Goal: Information Seeking & Learning: Learn about a topic

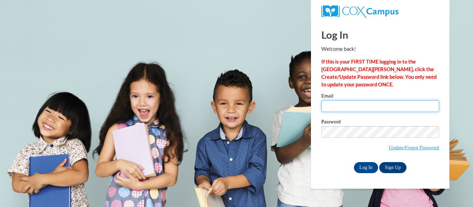
click at [389, 110] on input "Email" at bounding box center [380, 106] width 118 height 12
type input "[EMAIL_ADDRESS][DOMAIN_NAME]"
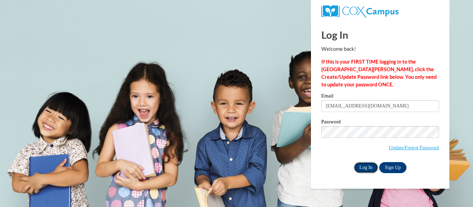
click at [375, 163] on input "Log In" at bounding box center [366, 167] width 24 height 11
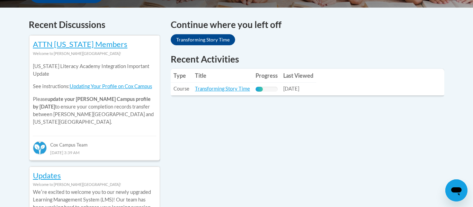
scroll to position [294, 0]
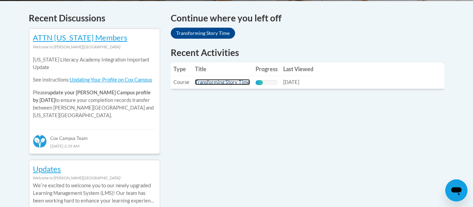
click at [228, 84] on link "Transforming Story Time" at bounding box center [222, 82] width 55 height 6
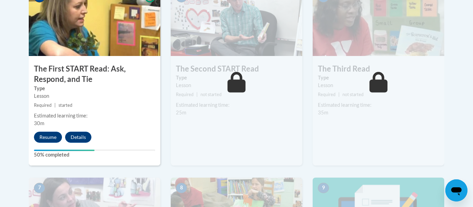
scroll to position [438, 0]
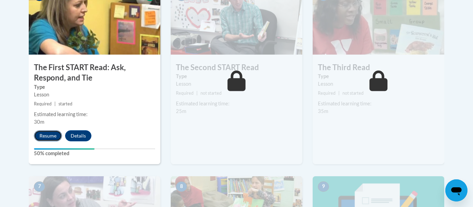
click at [46, 131] on button "Resume" at bounding box center [48, 136] width 28 height 11
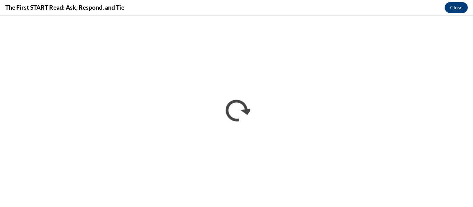
scroll to position [0, 0]
